Goal: Task Accomplishment & Management: Use online tool/utility

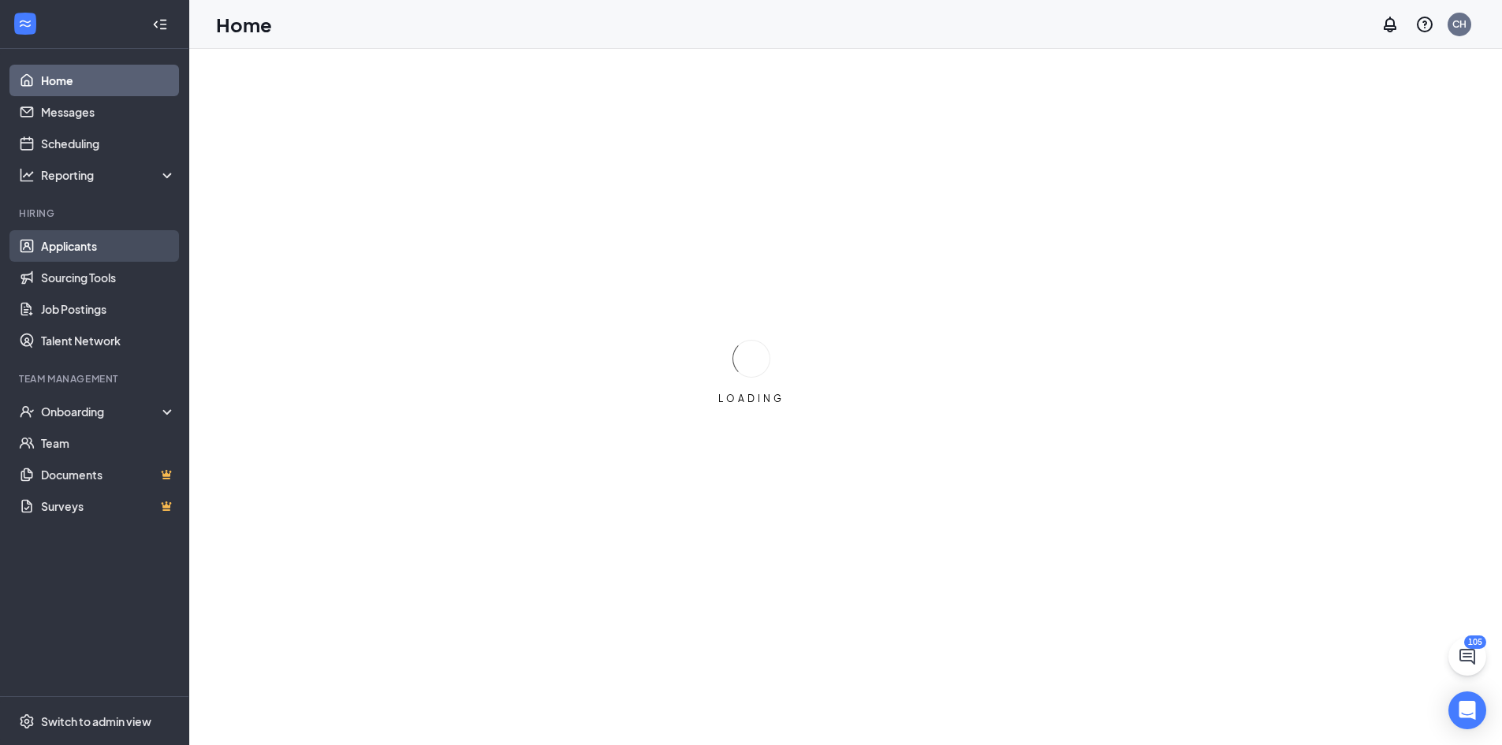
click at [111, 245] on link "Applicants" at bounding box center [108, 246] width 135 height 32
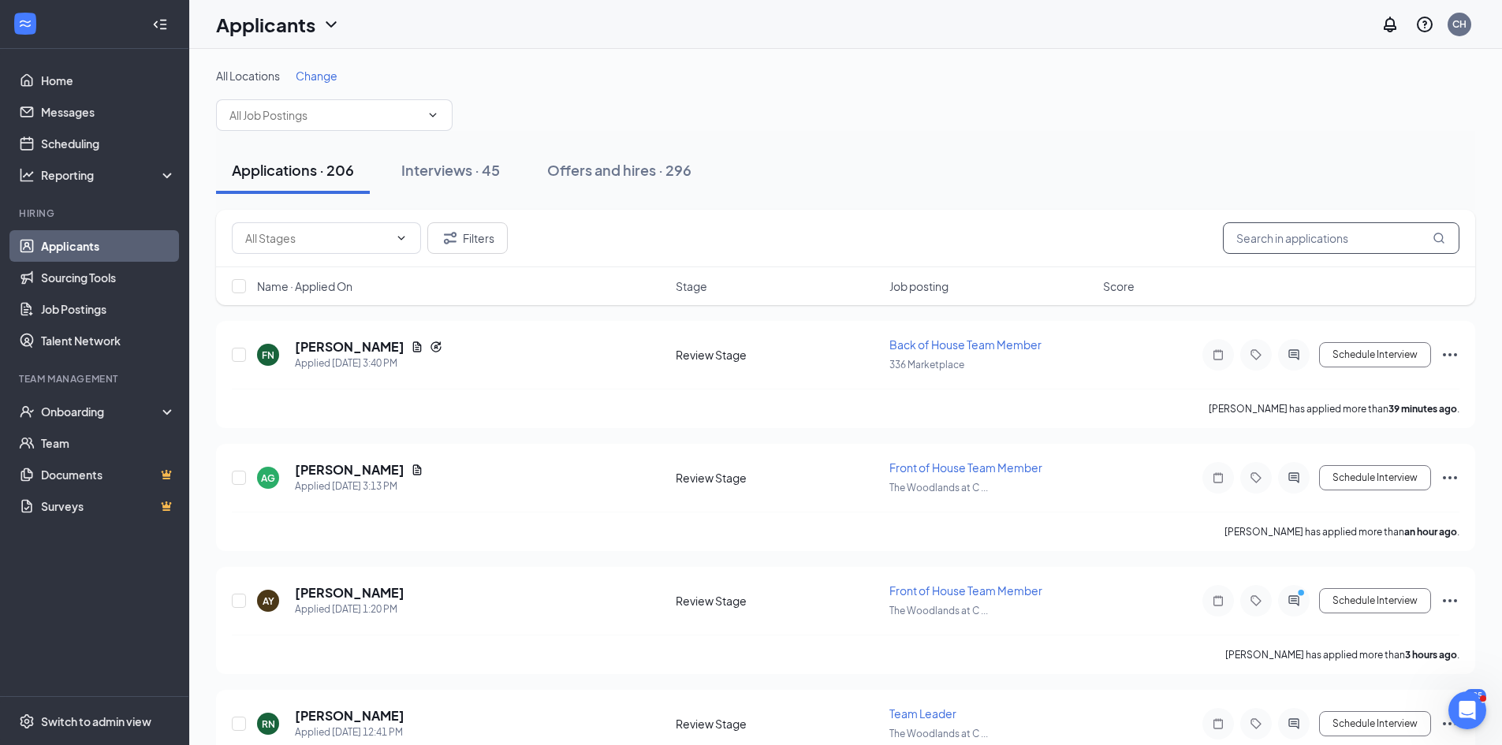
click at [1269, 233] on input "text" at bounding box center [1341, 238] width 237 height 32
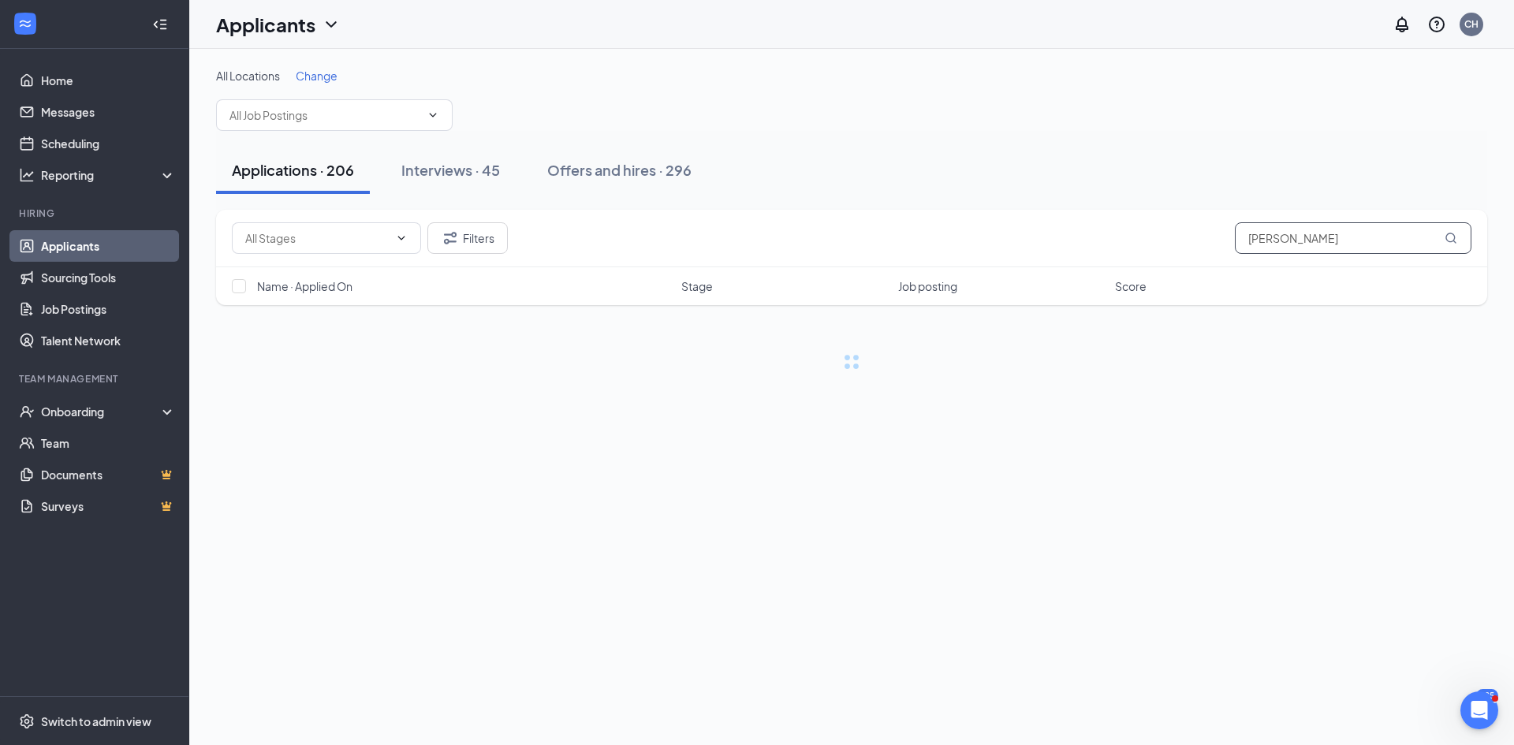
type input "[PERSON_NAME]"
click at [1034, 76] on div "All Locations Change" at bounding box center [851, 76] width 1271 height 16
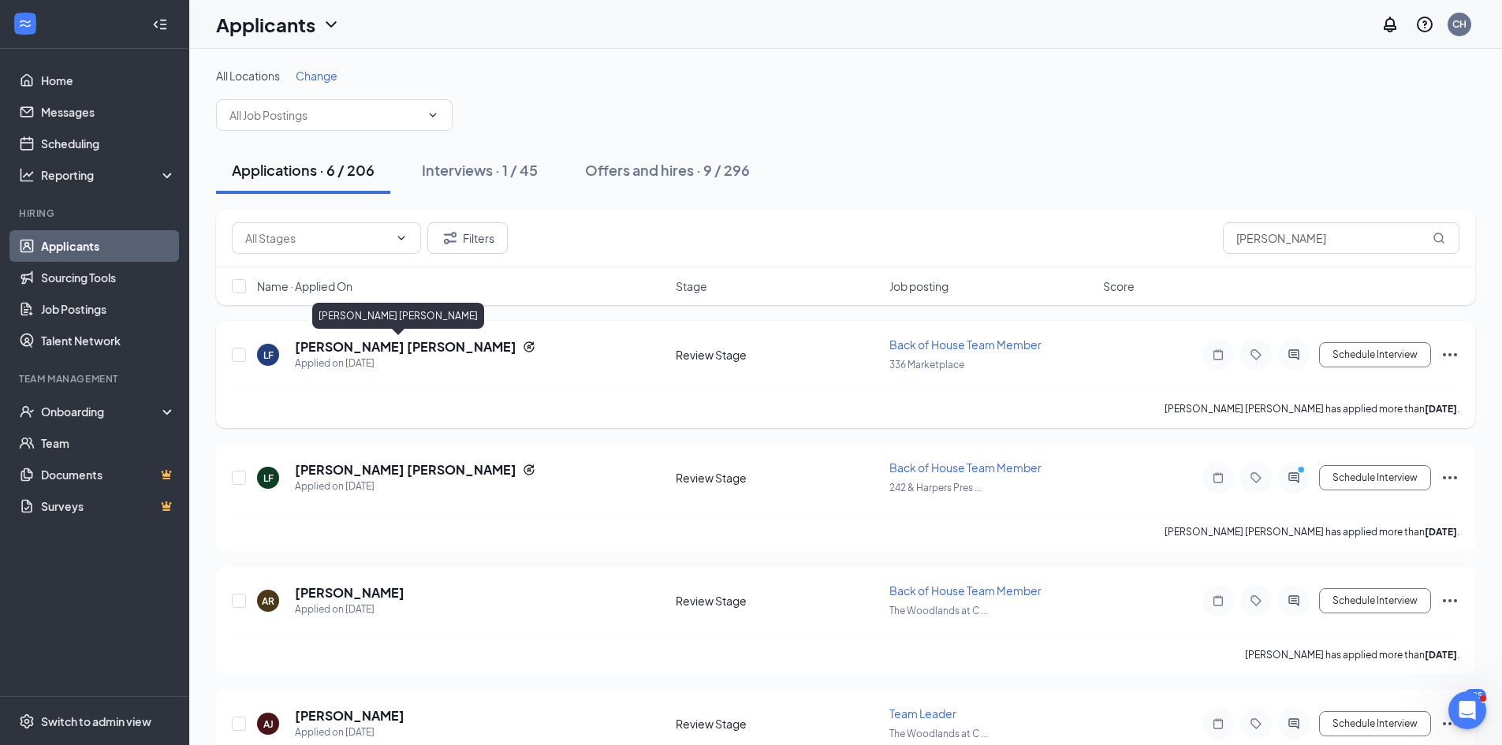
click at [398, 344] on h5 "[PERSON_NAME] [PERSON_NAME]" at bounding box center [406, 346] width 222 height 17
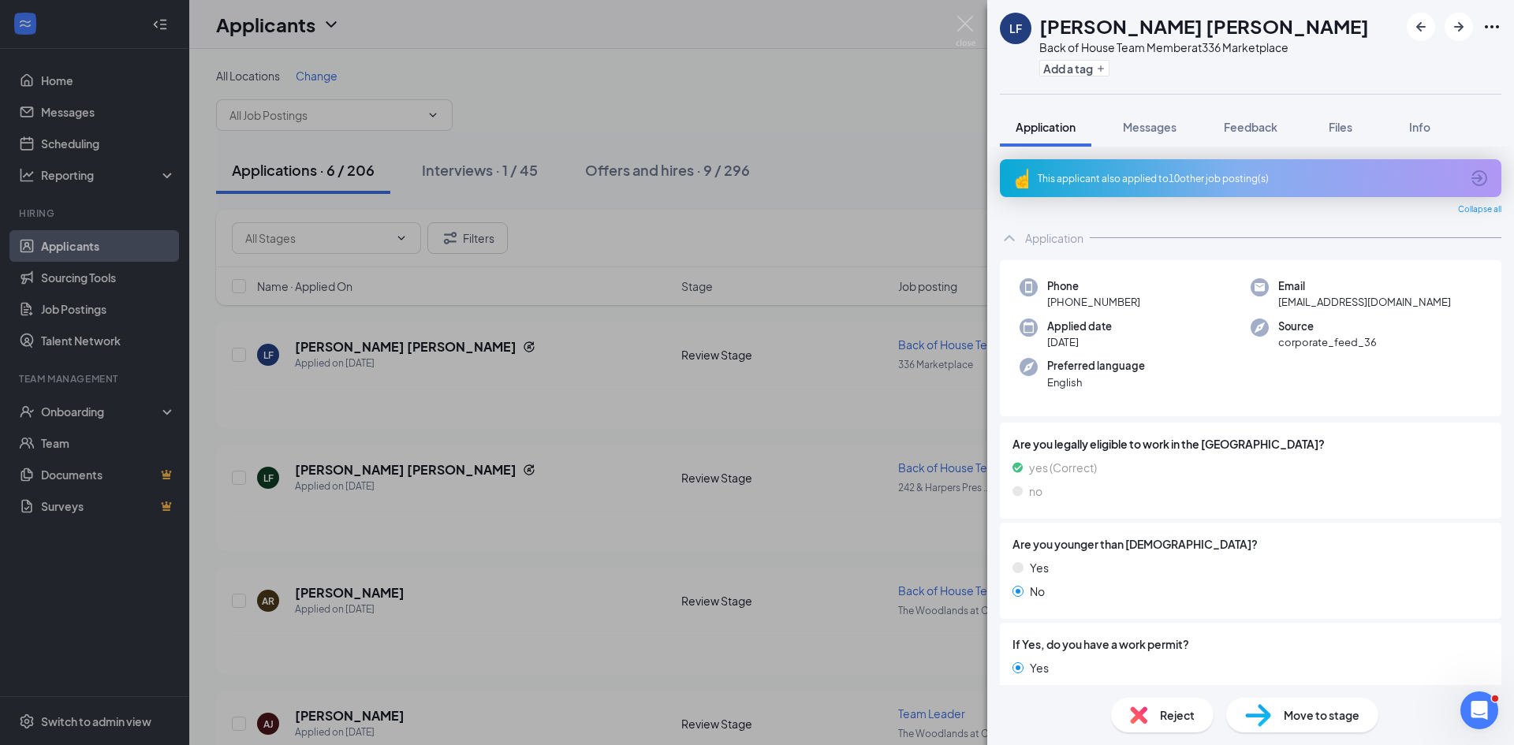
click at [486, 377] on div "LF [PERSON_NAME] [PERSON_NAME] Back of House Team Member at 336 Marketplace Add…" at bounding box center [757, 372] width 1514 height 745
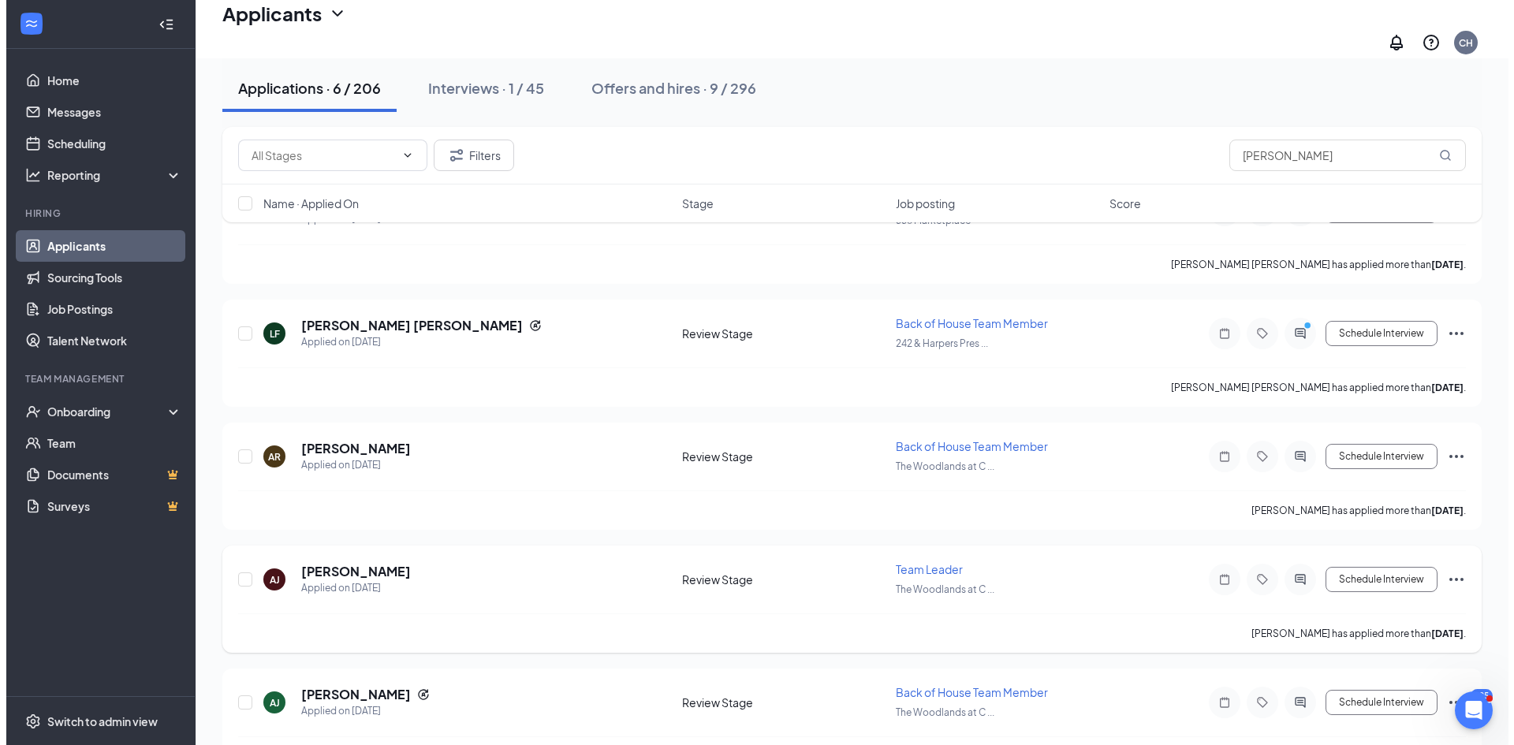
scroll to position [158, 0]
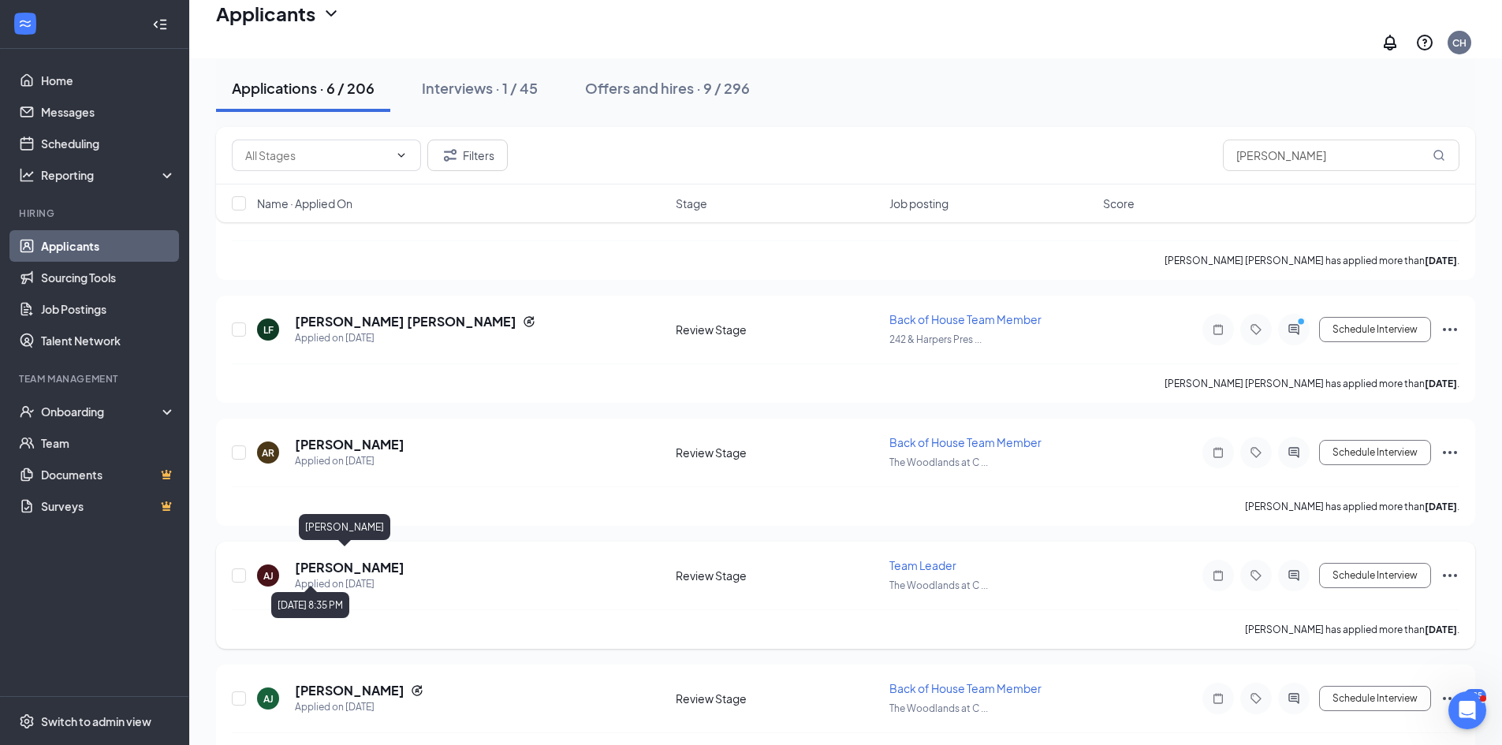
click at [347, 559] on h5 "[PERSON_NAME]" at bounding box center [350, 567] width 110 height 17
